Goal: Find specific page/section

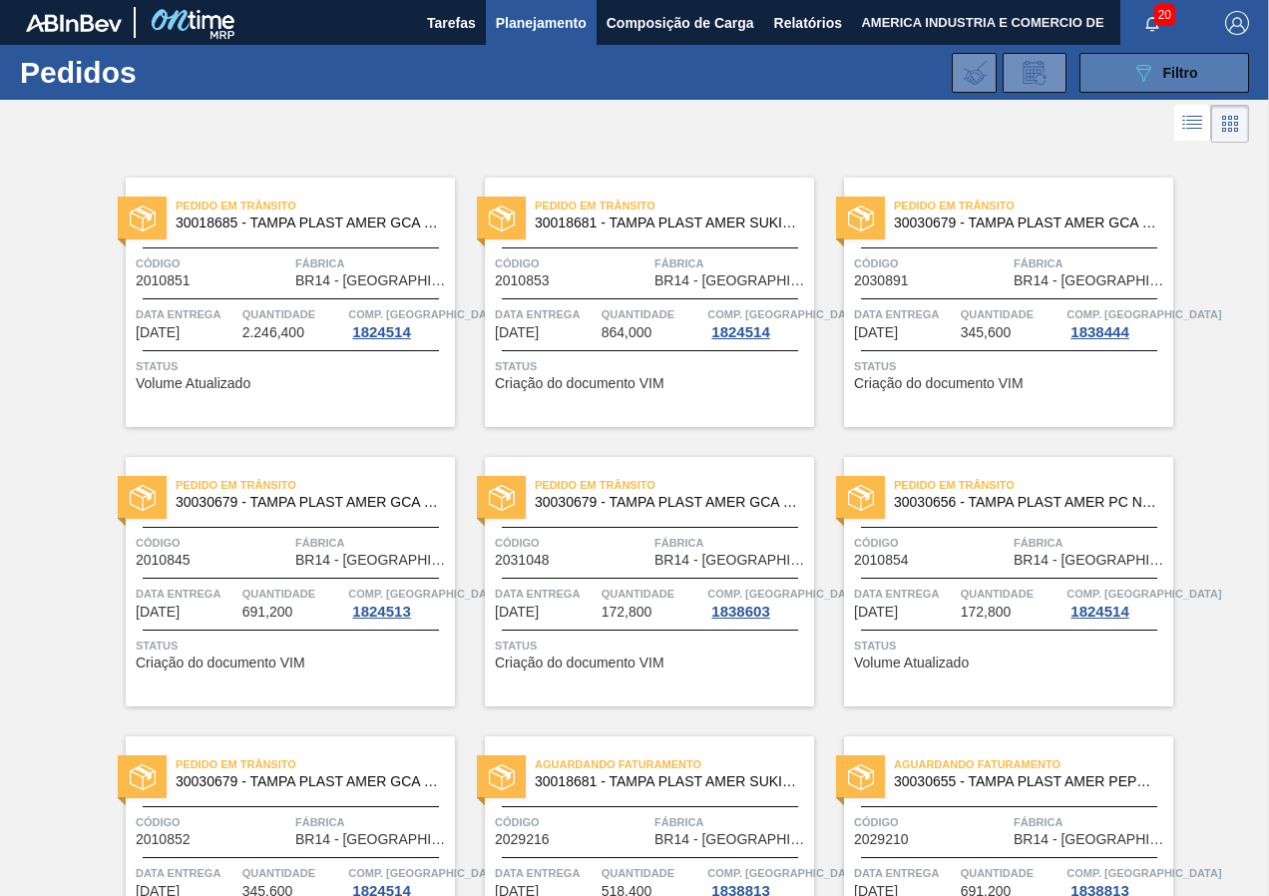
click at [1115, 75] on button "089F7B8B-B2A5-4AFE-B5C0-19BA573D28AC Filtro" at bounding box center [1165, 73] width 170 height 40
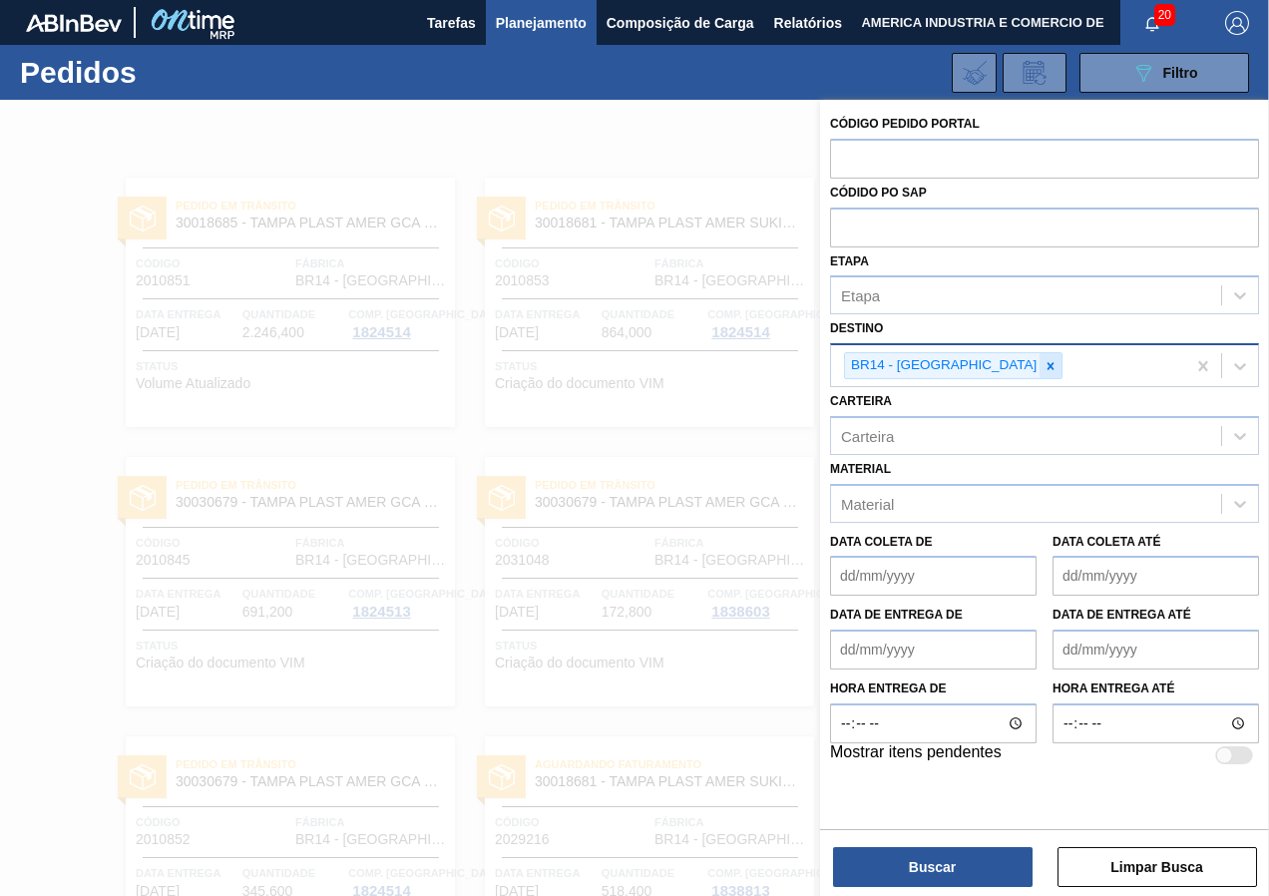
click at [1044, 362] on icon at bounding box center [1051, 366] width 14 height 14
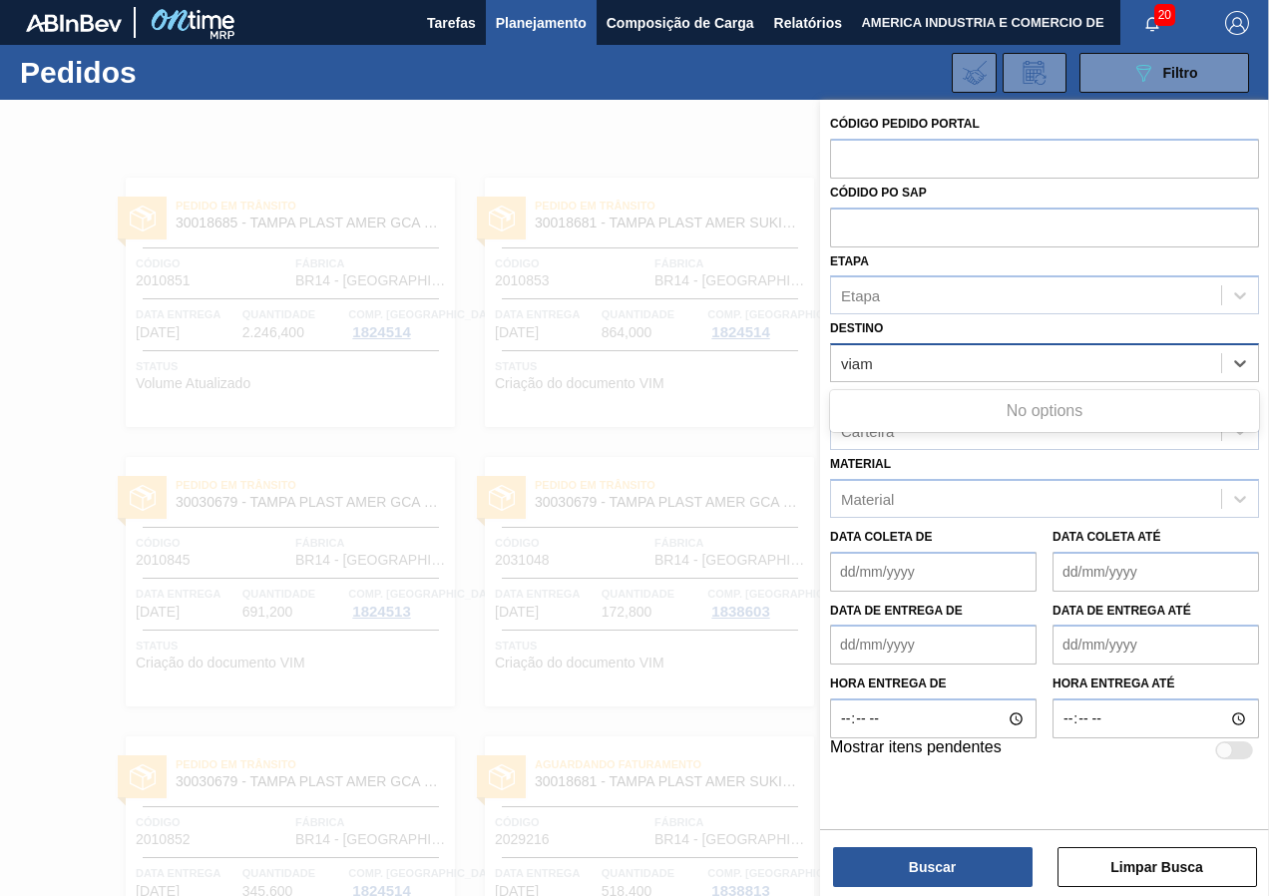
type input "via"
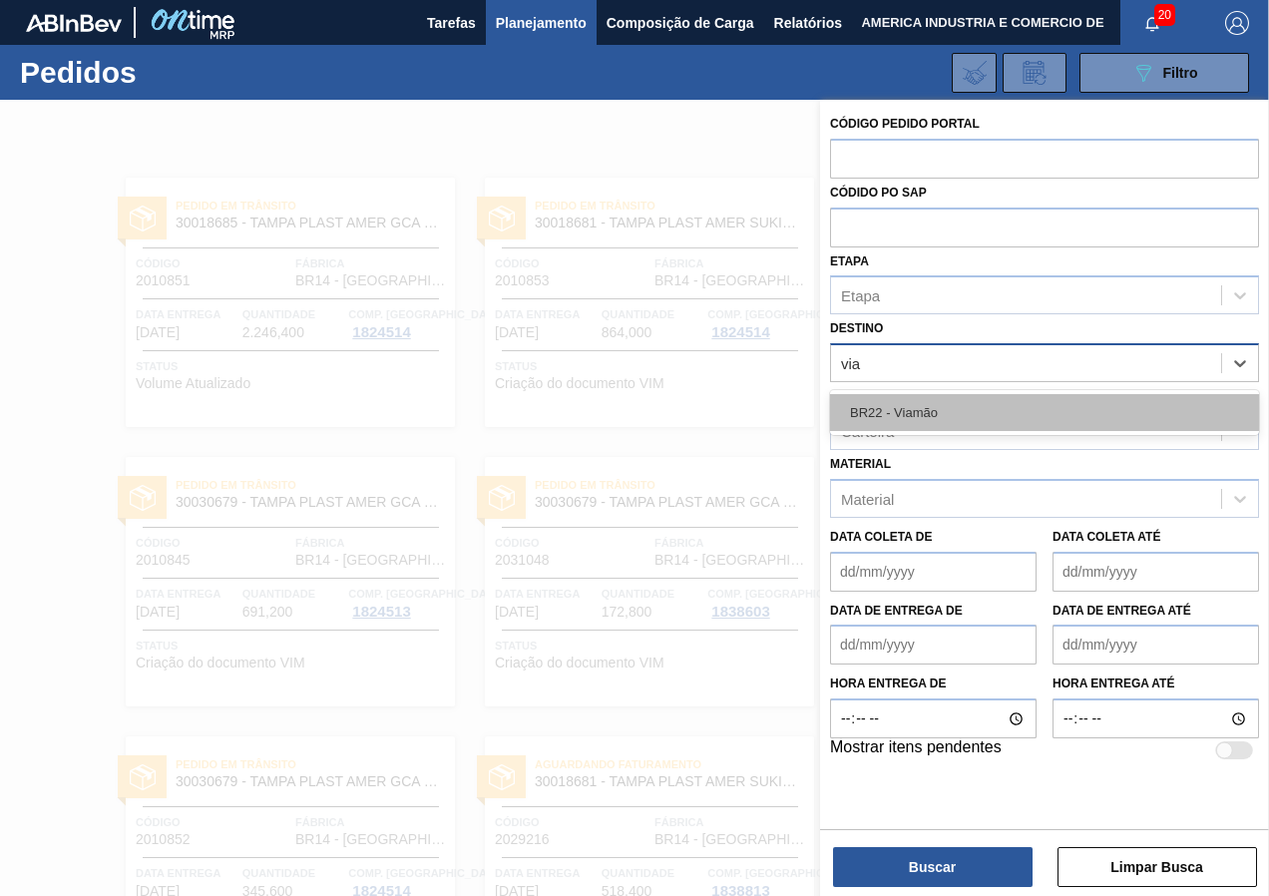
click at [912, 414] on div "BR22 - Viamão" at bounding box center [1044, 412] width 429 height 37
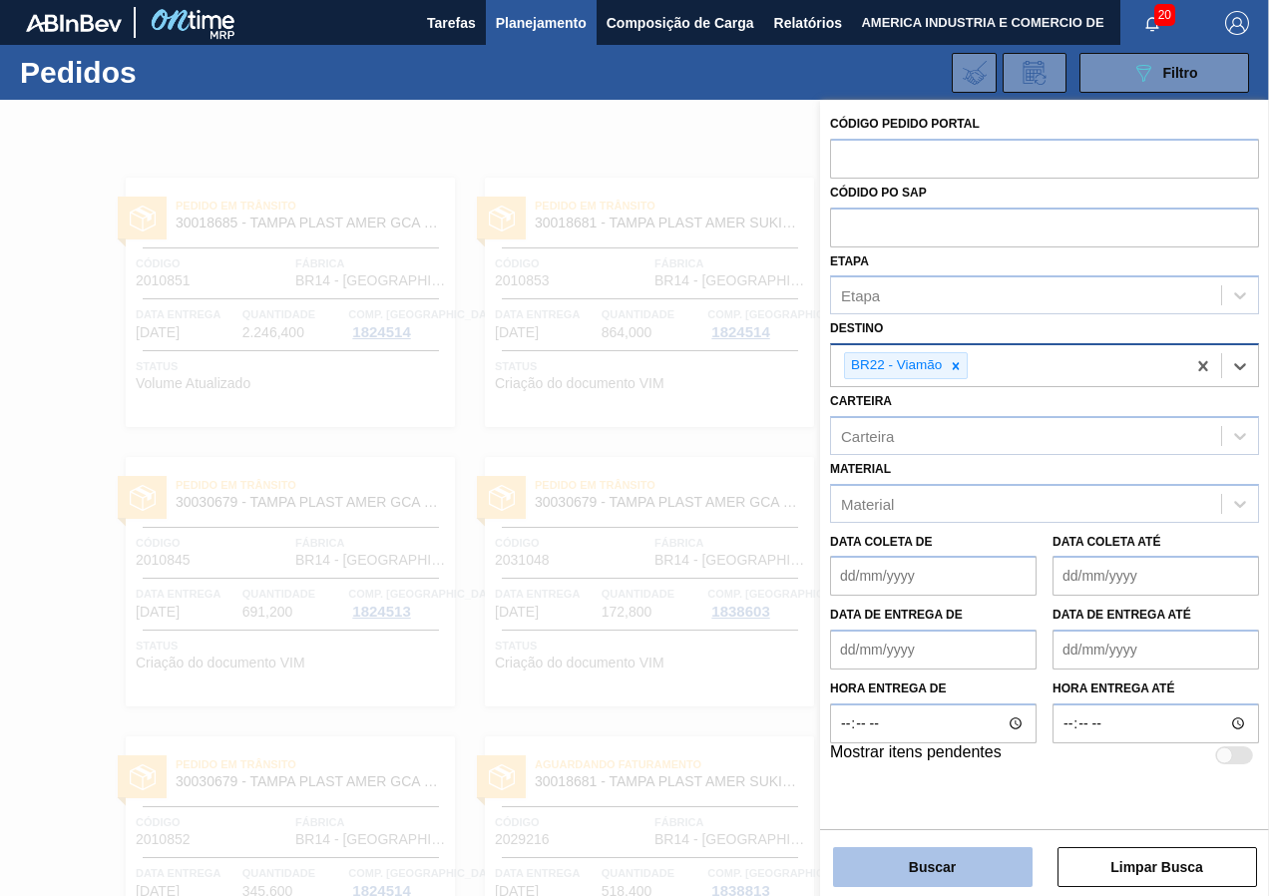
click at [930, 863] on button "Buscar" at bounding box center [933, 867] width 200 height 40
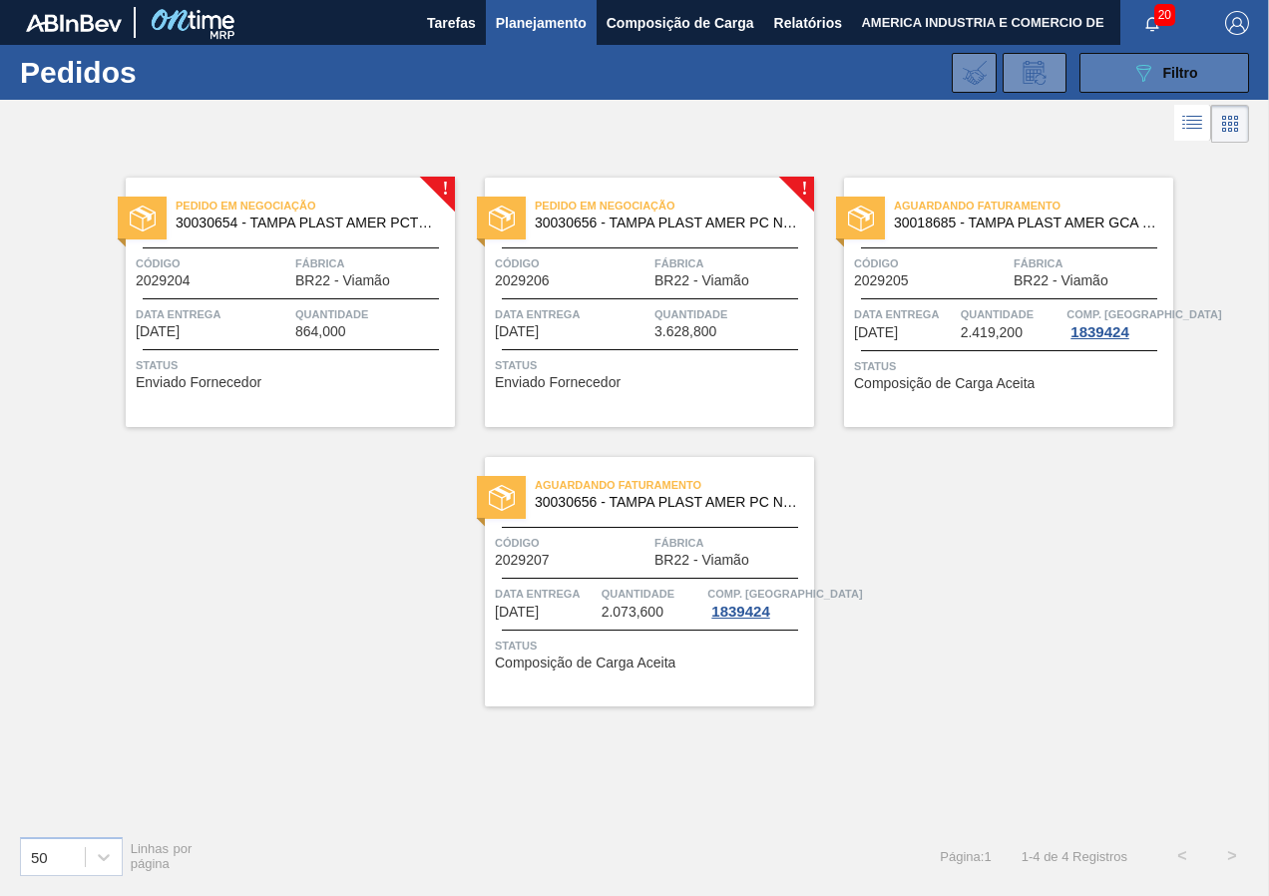
click at [1153, 78] on icon "089F7B8B-B2A5-4AFE-B5C0-19BA573D28AC" at bounding box center [1144, 73] width 24 height 24
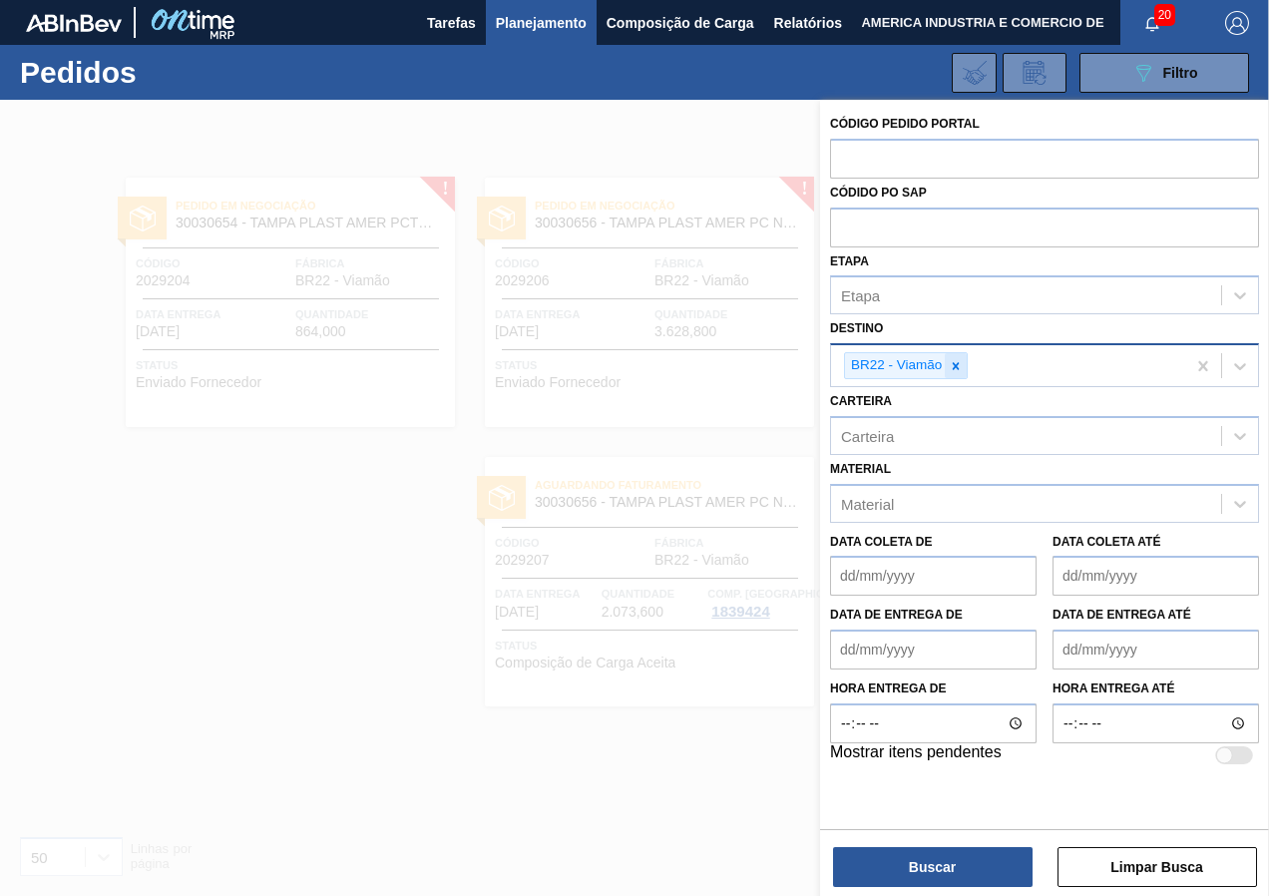
click at [965, 361] on div at bounding box center [956, 365] width 22 height 25
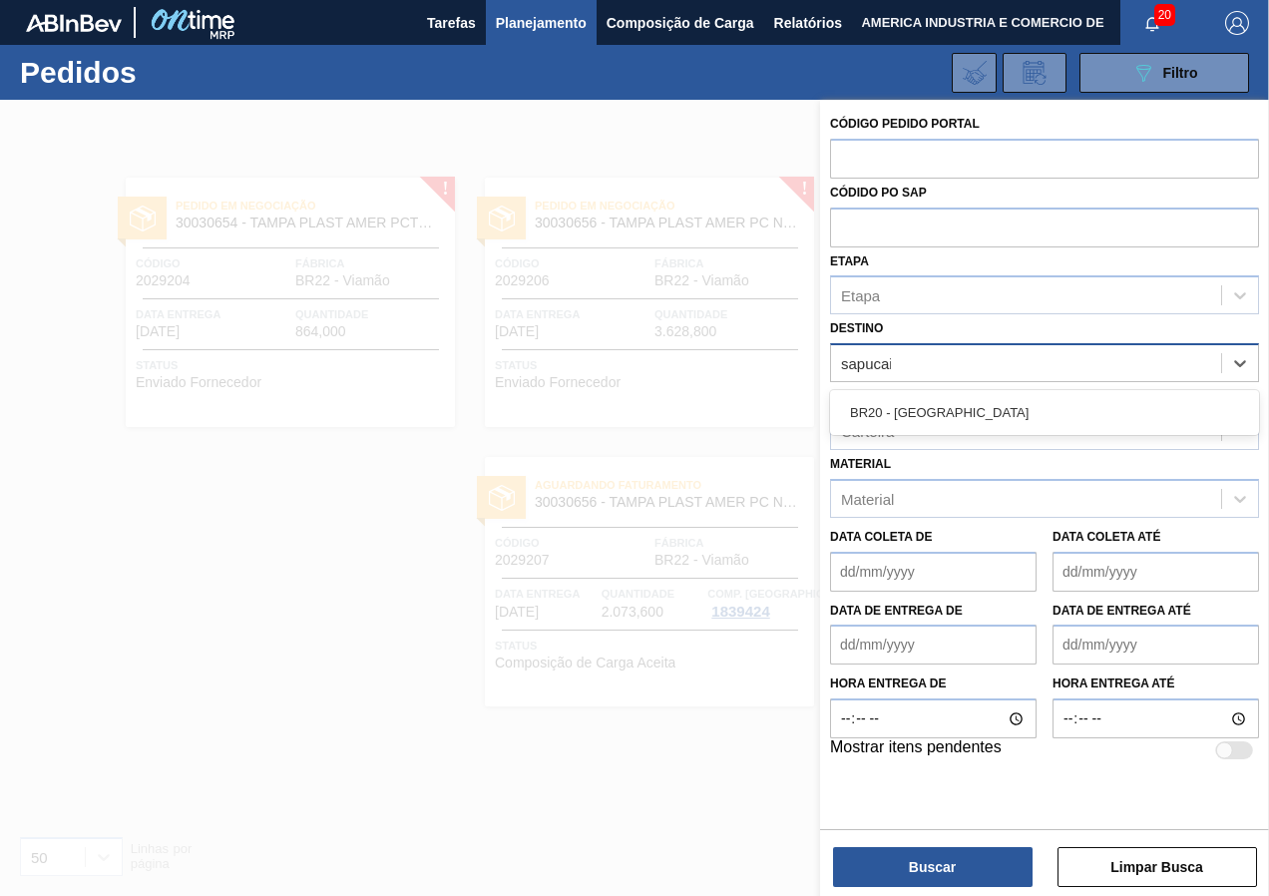
type input "sapucaia"
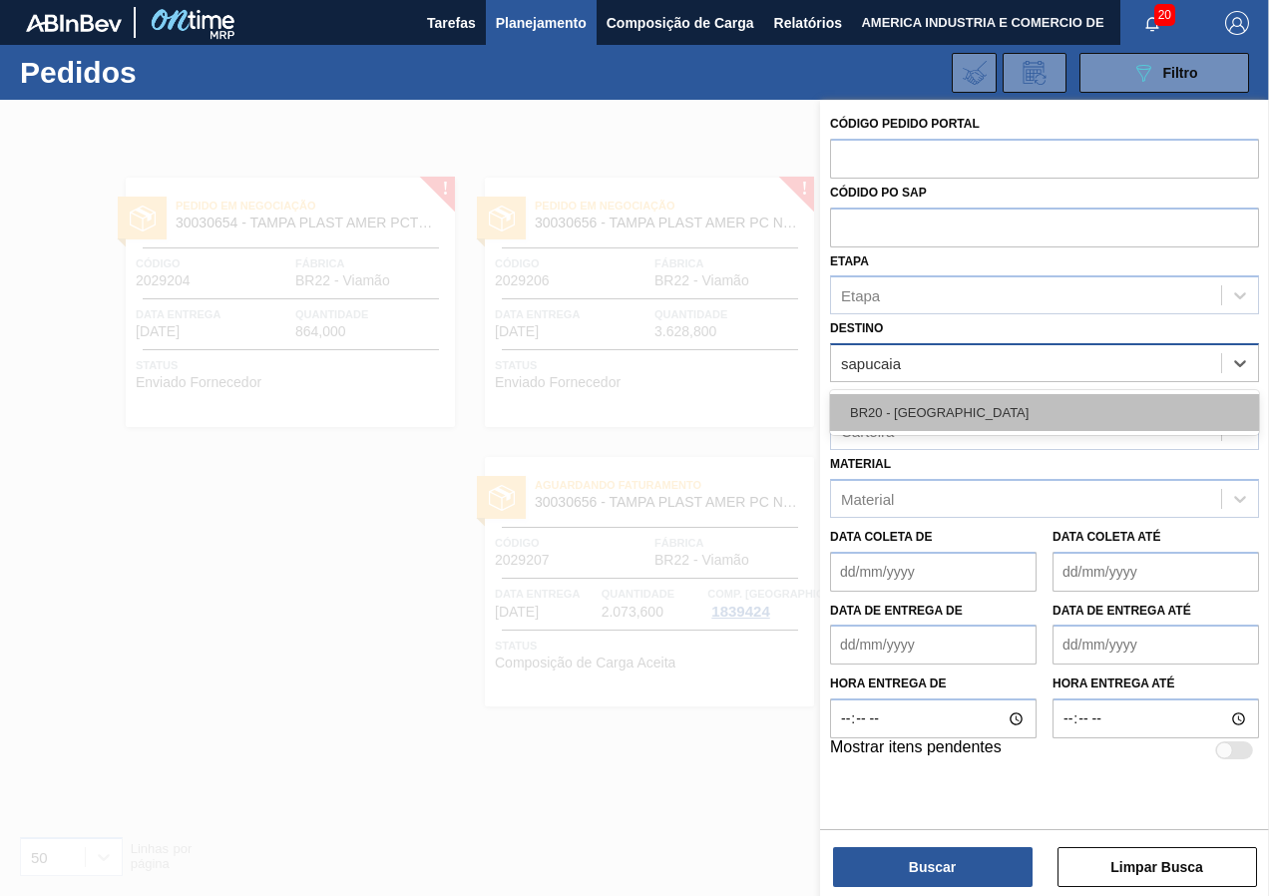
drag, startPoint x: 985, startPoint y: 404, endPoint x: 981, endPoint y: 414, distance: 10.7
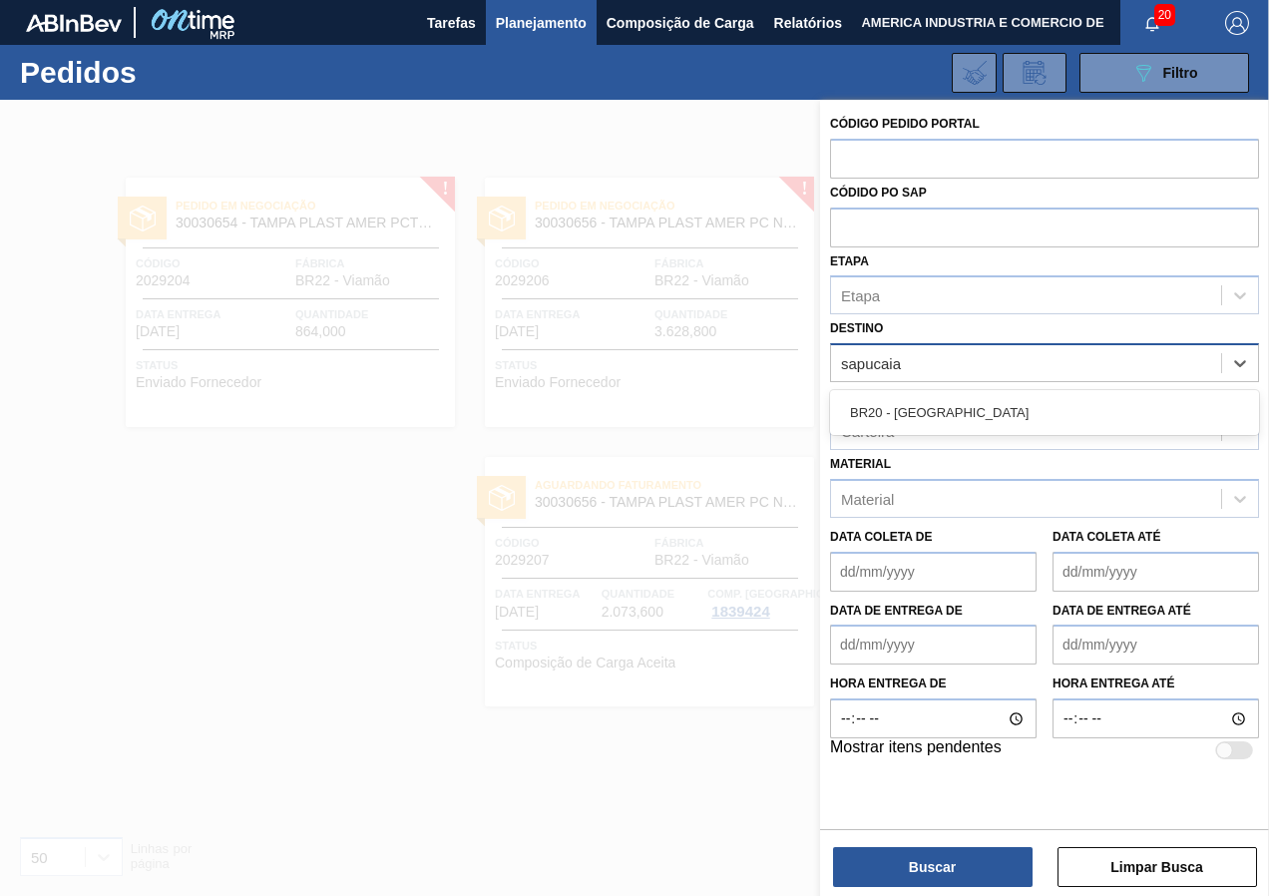
click at [985, 404] on div "BR20 - Sapucaia" at bounding box center [1044, 412] width 429 height 37
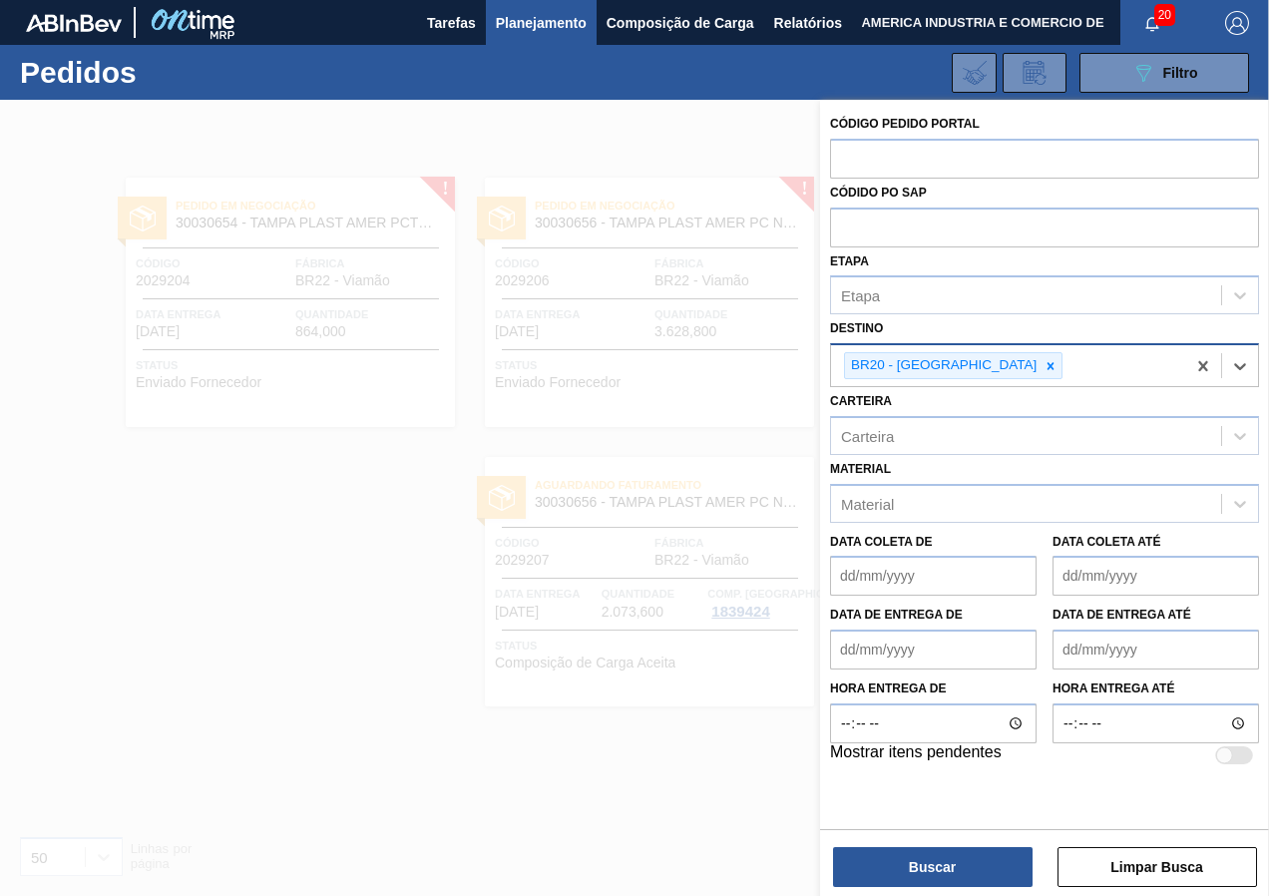
click at [959, 846] on div "Buscar Limpar Busca" at bounding box center [1044, 857] width 449 height 56
click at [953, 854] on button "Buscar" at bounding box center [933, 867] width 200 height 40
